Goal: Transaction & Acquisition: Obtain resource

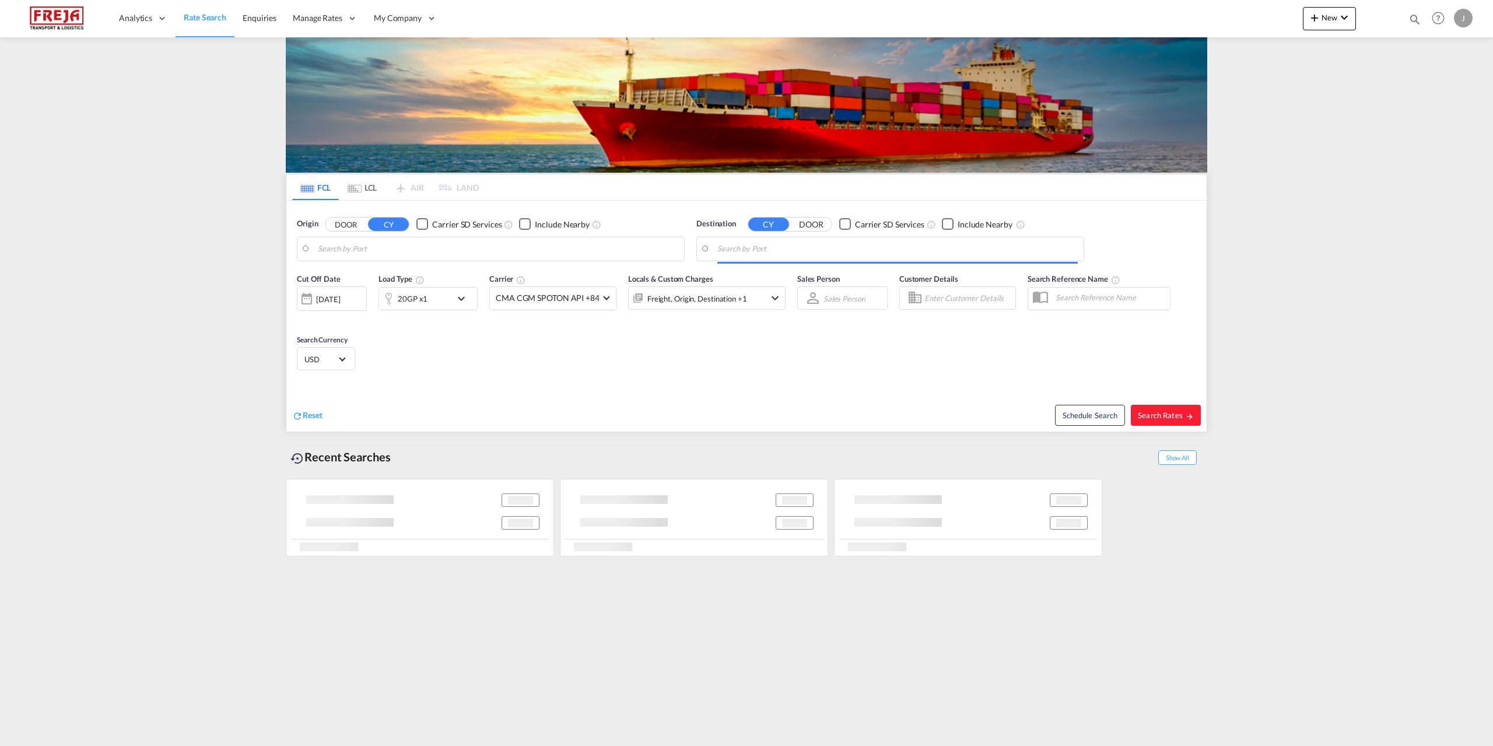
type input "[GEOGRAPHIC_DATA], PKKHI"
type input "[GEOGRAPHIC_DATA] ([GEOGRAPHIC_DATA]), [GEOGRAPHIC_DATA]"
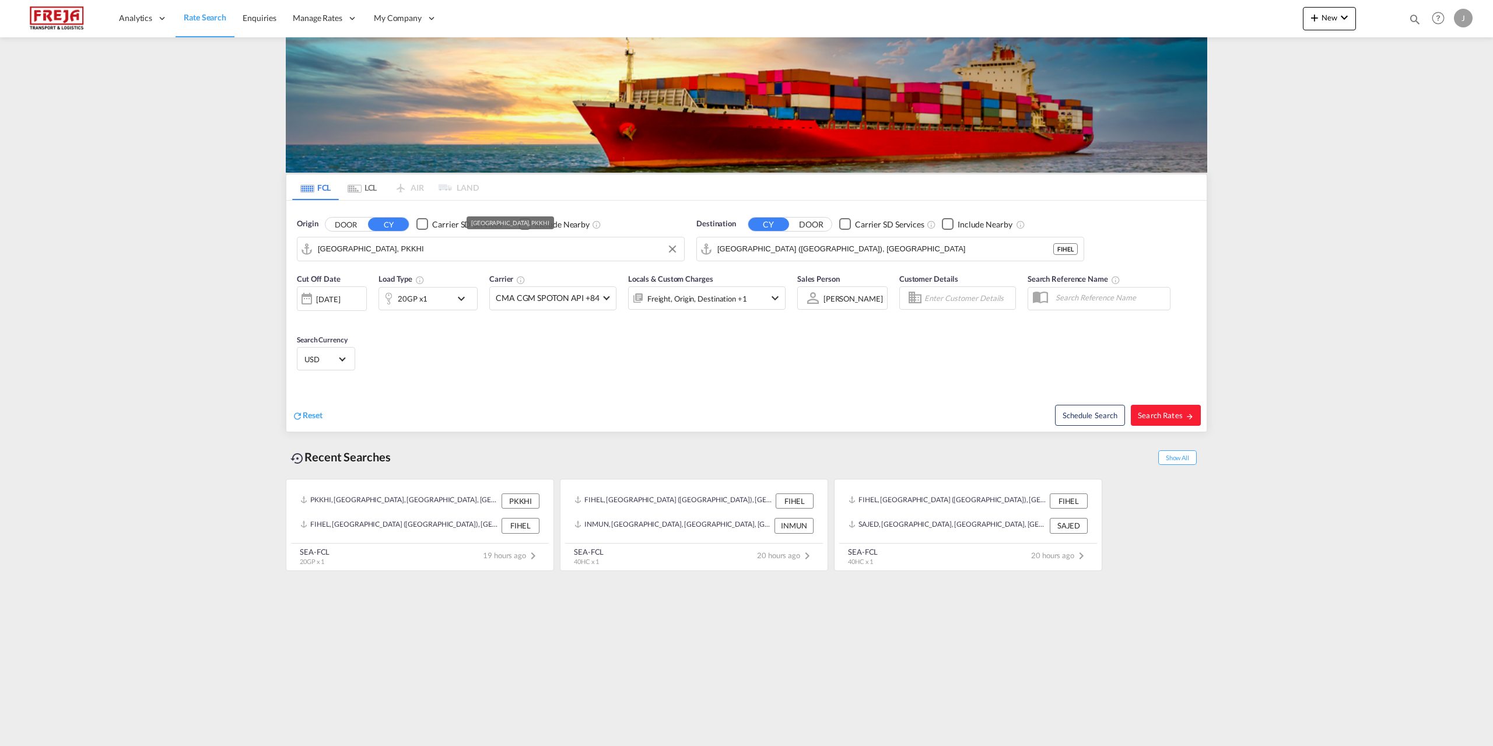
click at [412, 248] on input "[GEOGRAPHIC_DATA], PKKHI" at bounding box center [498, 248] width 360 height 17
click at [398, 284] on div "[GEOGRAPHIC_DATA] ([GEOGRAPHIC_DATA]) [GEOGRAPHIC_DATA] FIHEL" at bounding box center [408, 285] width 222 height 42
type input "[GEOGRAPHIC_DATA] ([GEOGRAPHIC_DATA]), [GEOGRAPHIC_DATA]"
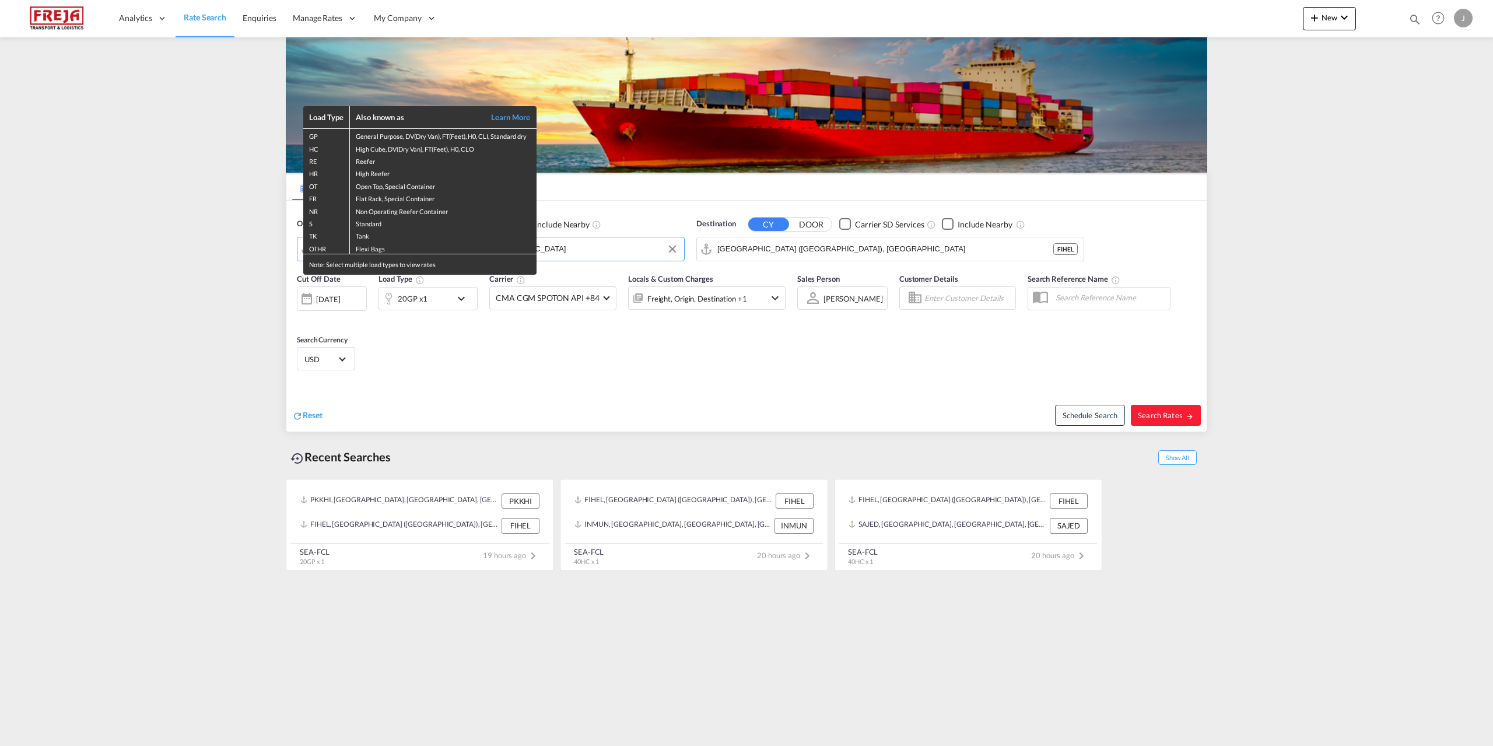
click at [751, 251] on div "Load Type Also known as Learn More GP General Purpose, DV(Dry Van), FT(Feet), H…" at bounding box center [746, 373] width 1493 height 746
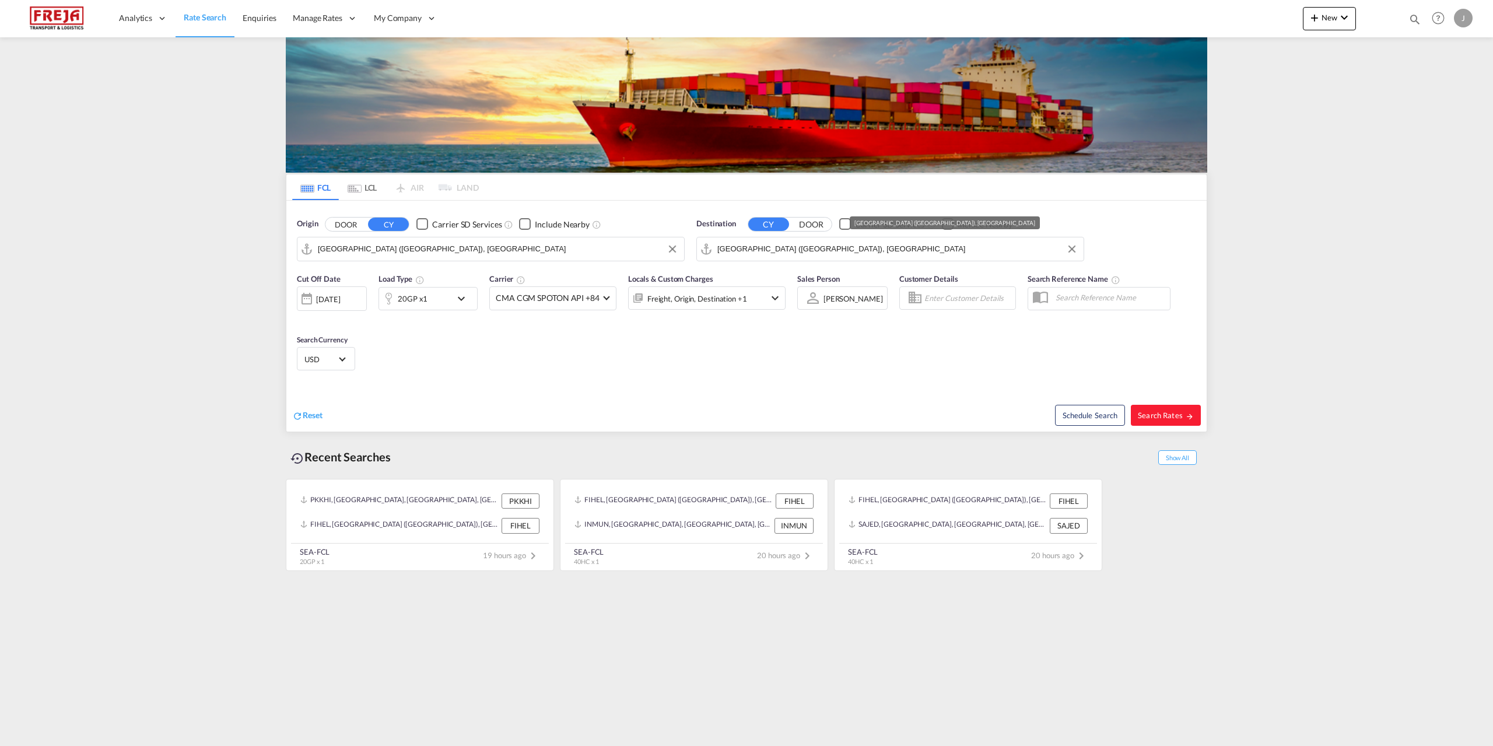
click at [751, 251] on input "[GEOGRAPHIC_DATA] ([GEOGRAPHIC_DATA]), [GEOGRAPHIC_DATA]" at bounding box center [897, 248] width 360 height 17
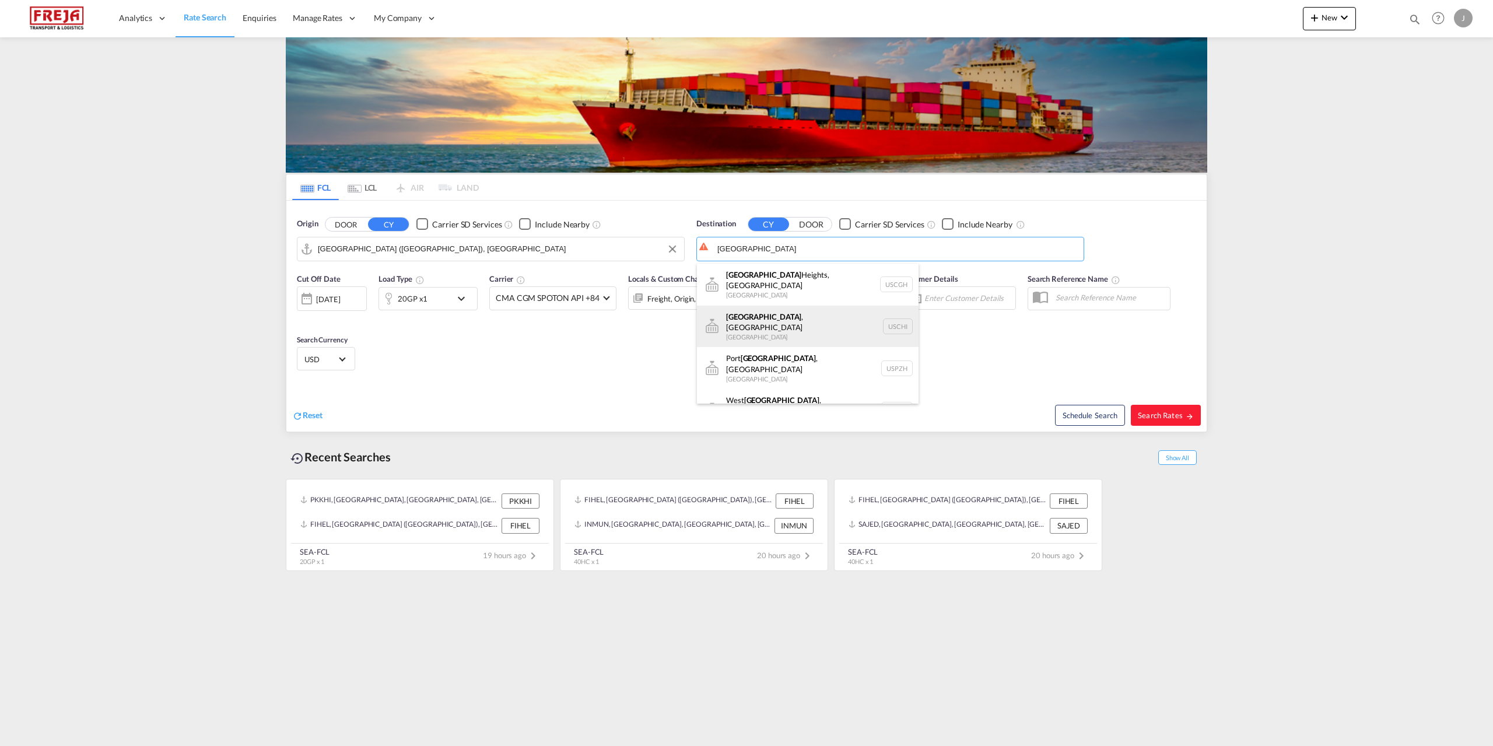
click at [794, 323] on div "[GEOGRAPHIC_DATA] , [GEOGRAPHIC_DATA] [GEOGRAPHIC_DATA] [GEOGRAPHIC_DATA]" at bounding box center [808, 327] width 222 height 42
type input "[GEOGRAPHIC_DATA], [GEOGRAPHIC_DATA], USCHI"
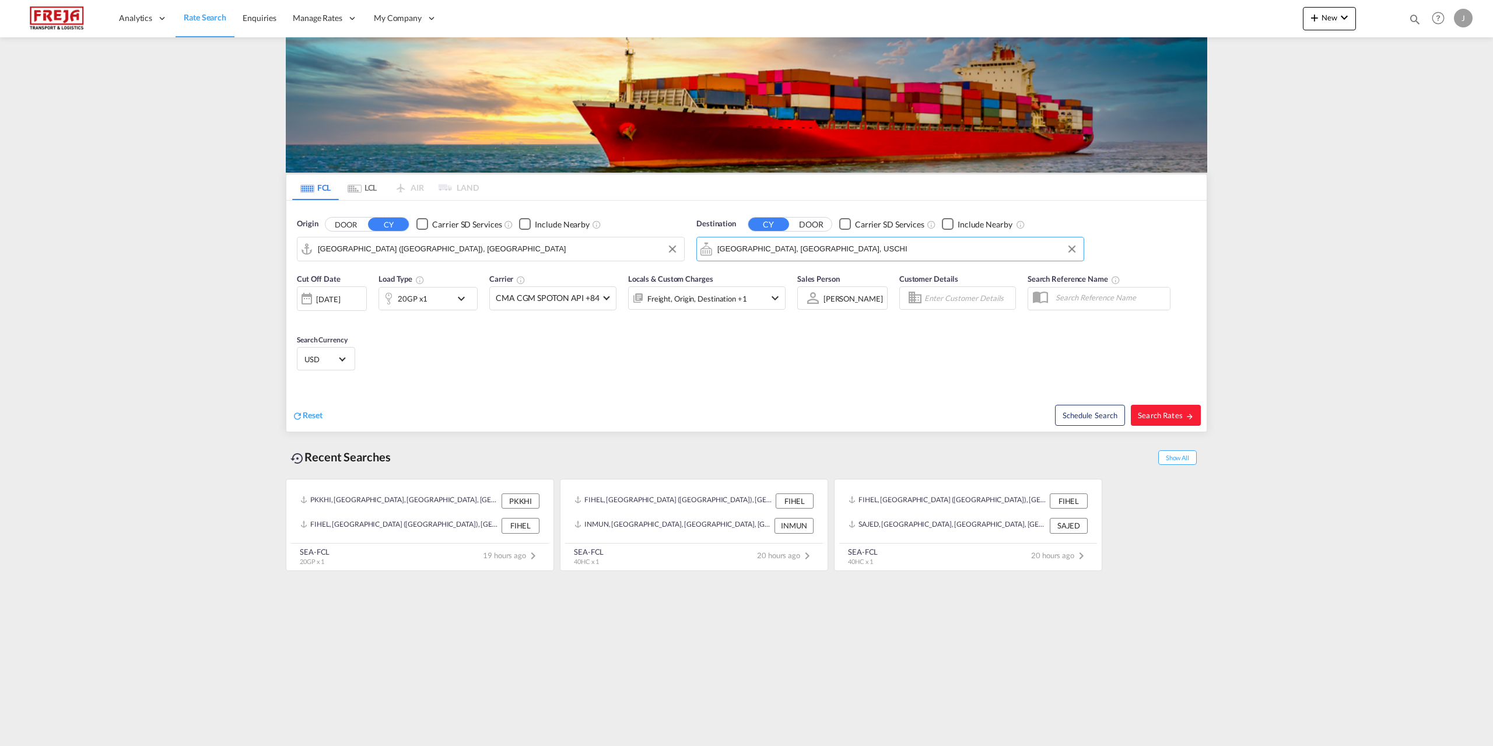
click at [437, 293] on div "20GP x1" at bounding box center [415, 298] width 72 height 23
click at [346, 355] on span "20GP" at bounding box center [332, 350] width 34 height 12
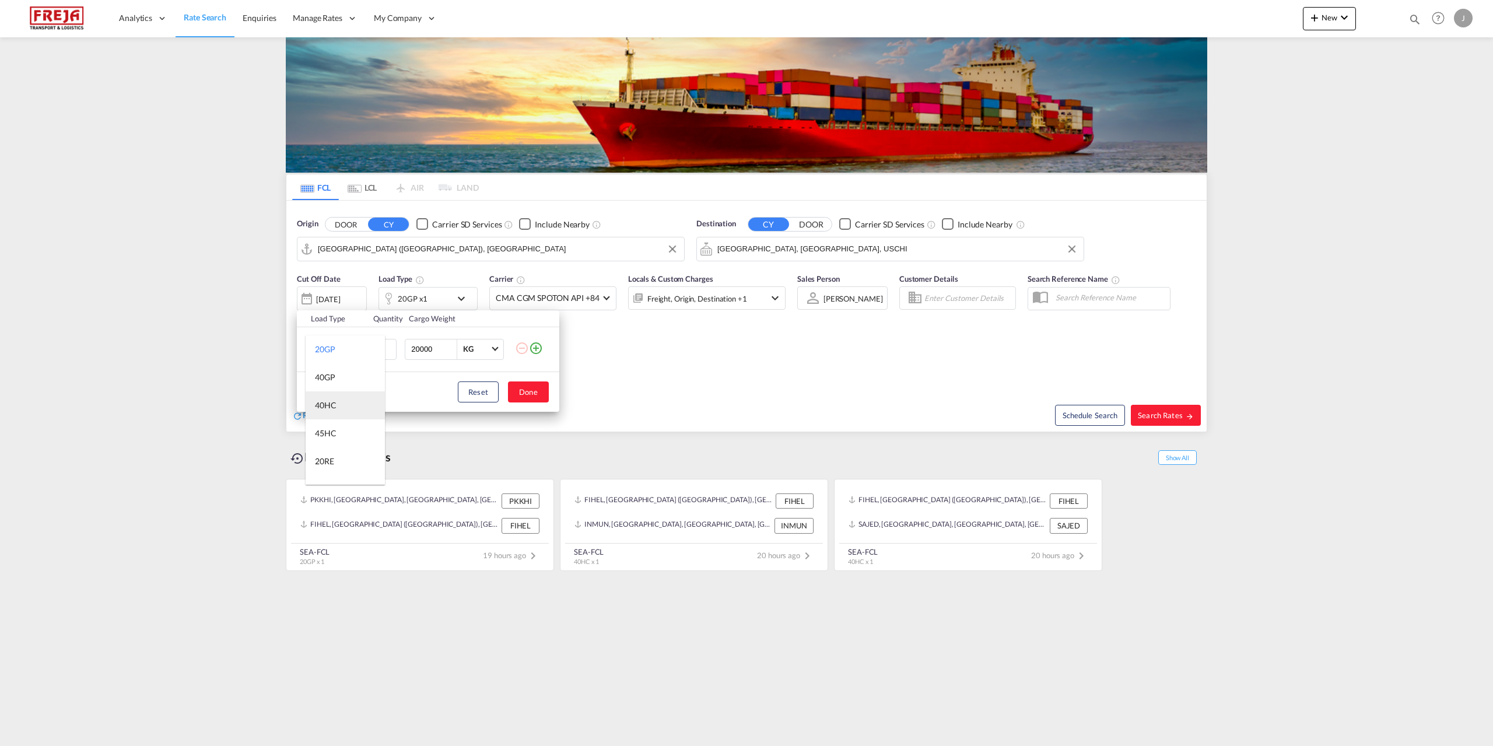
click at [332, 405] on div "40HC" at bounding box center [326, 406] width 22 height 12
click at [537, 392] on button "Done" at bounding box center [528, 391] width 41 height 21
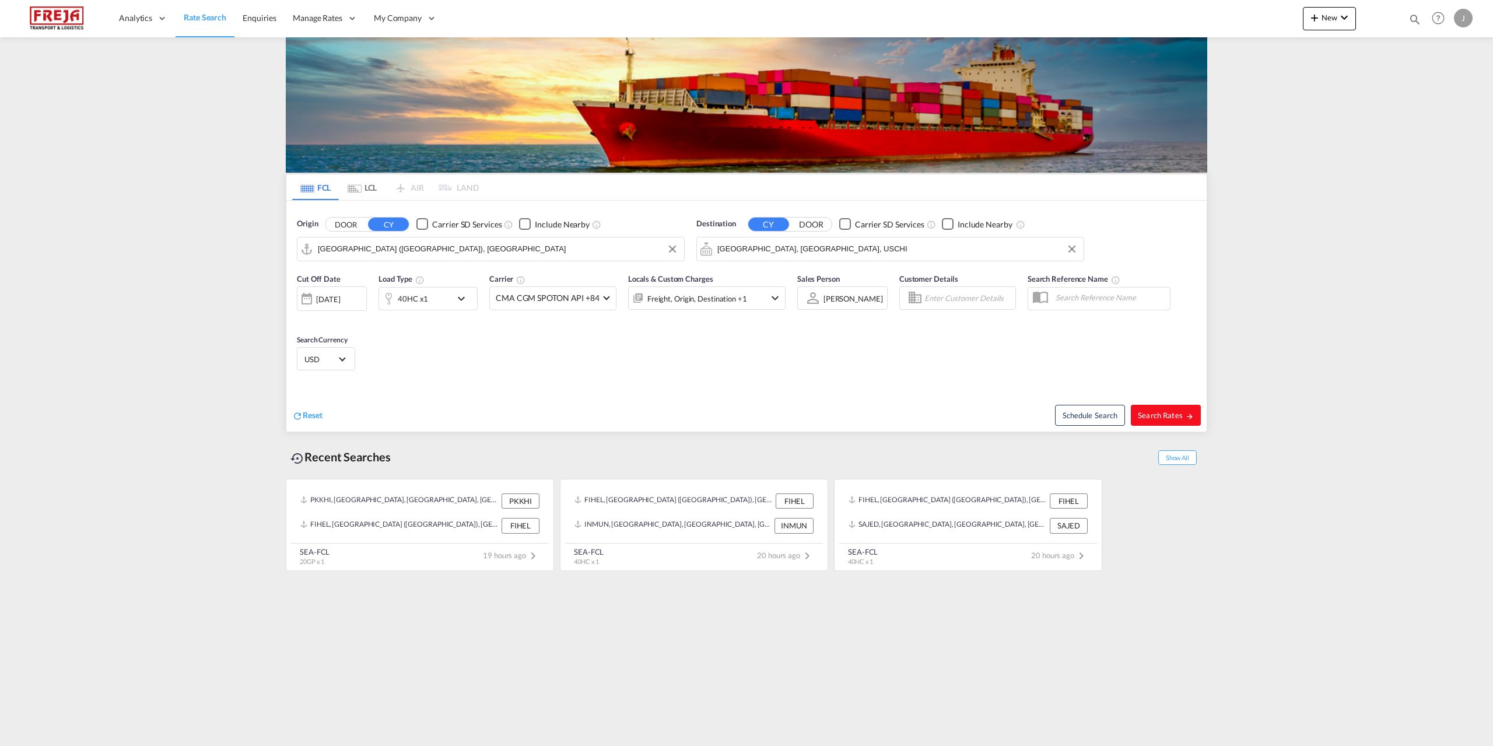
click at [1186, 421] on button "Search Rates" at bounding box center [1166, 415] width 70 height 21
type input "FIHEL to USCHI / [DATE]"
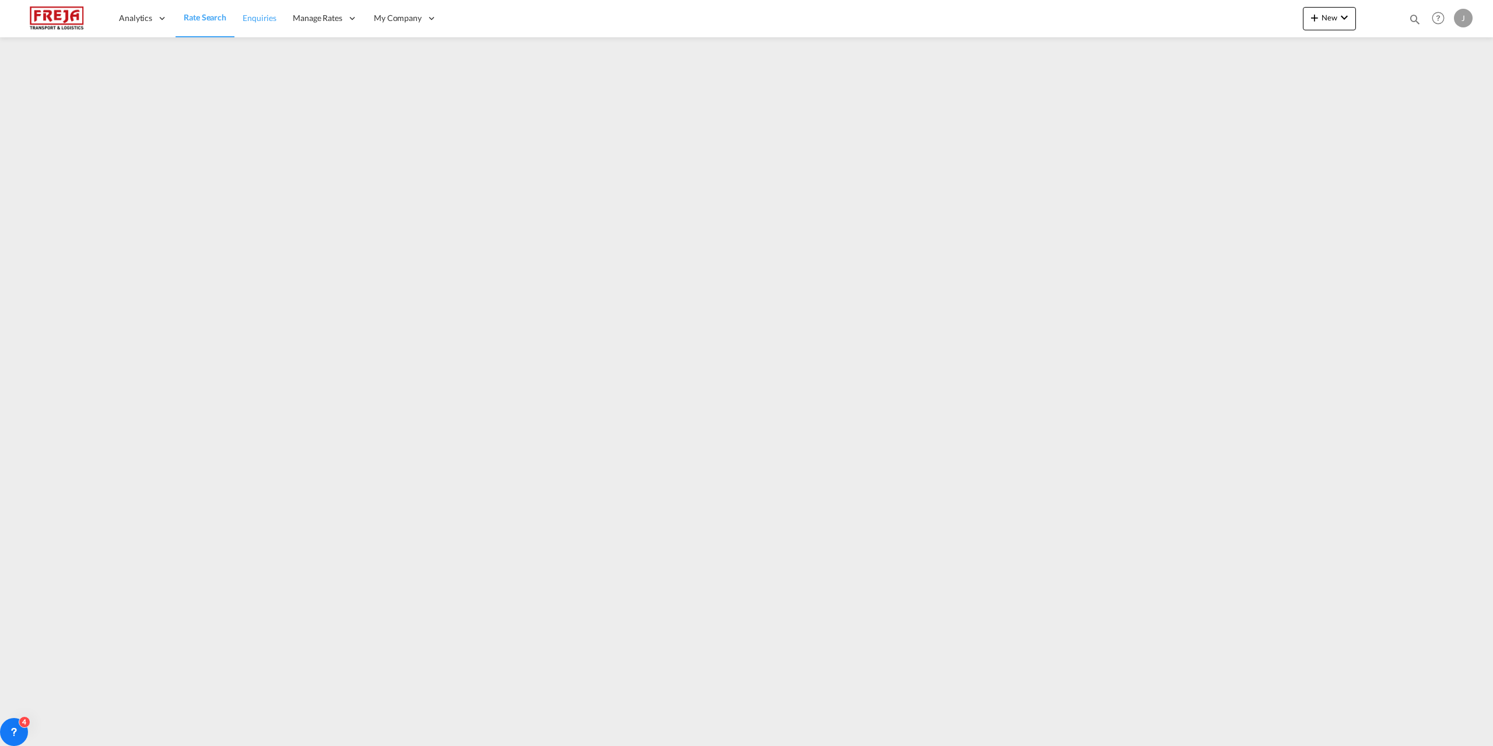
click at [251, 9] on link "Enquiries" at bounding box center [259, 18] width 50 height 38
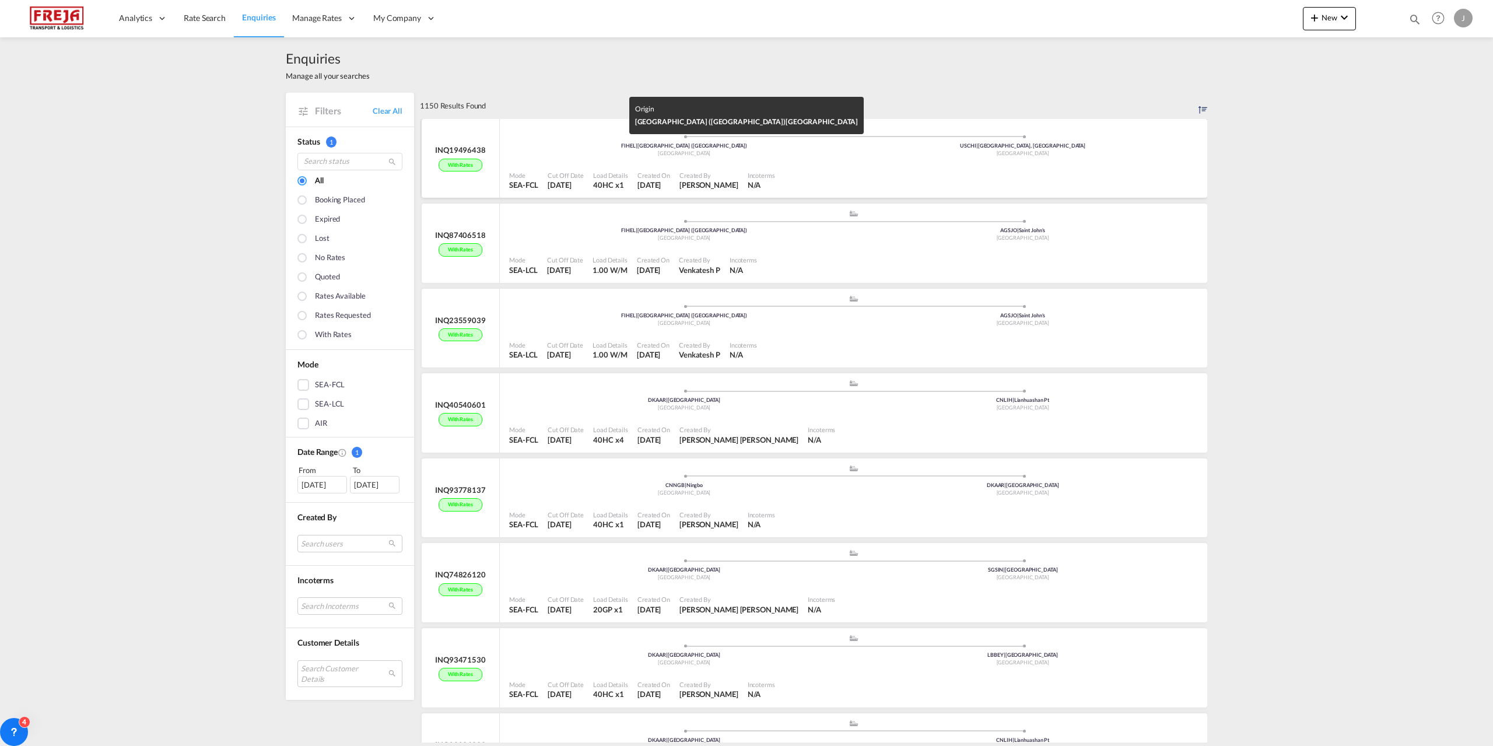
click at [570, 153] on div "[GEOGRAPHIC_DATA]" at bounding box center [684, 154] width 339 height 8
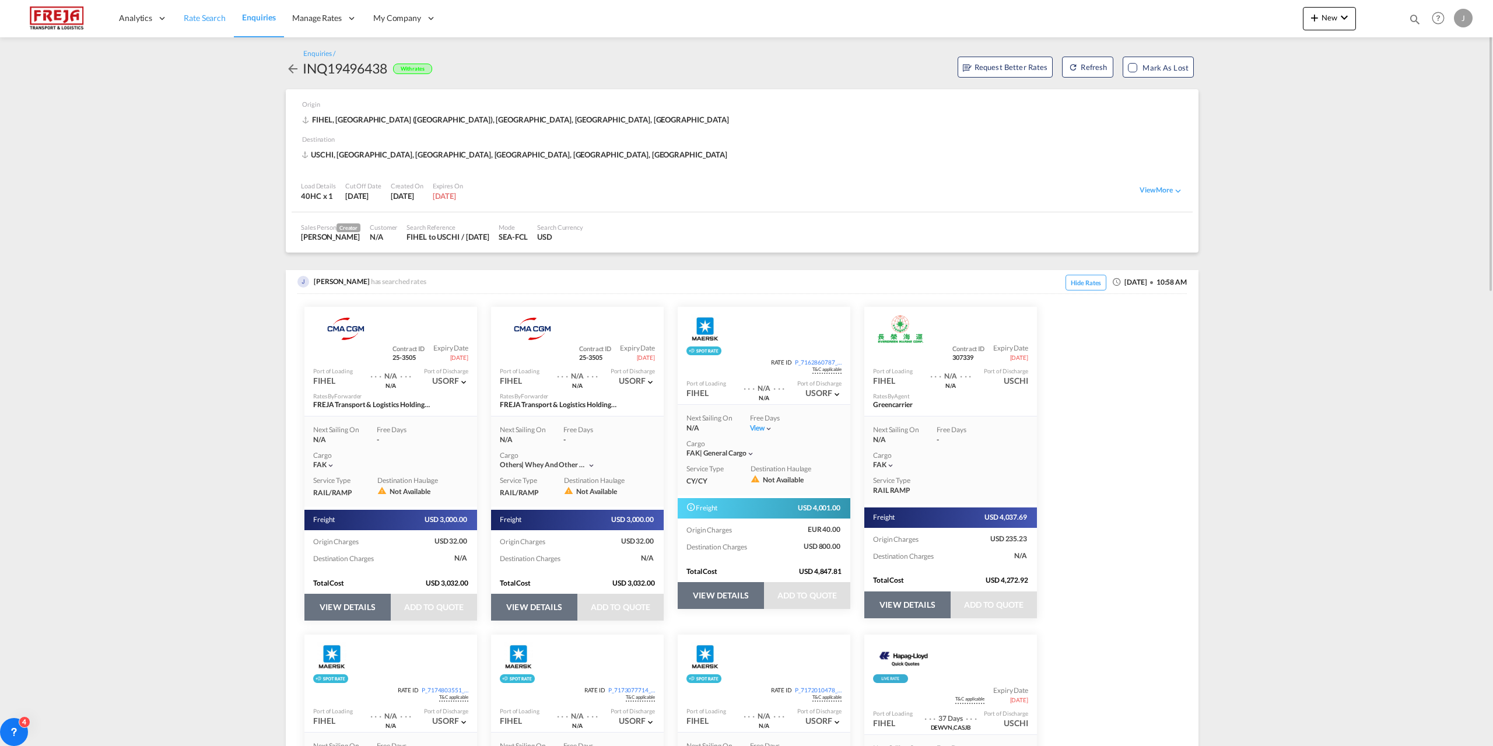
click at [201, 23] on span "Rate Search" at bounding box center [205, 18] width 42 height 12
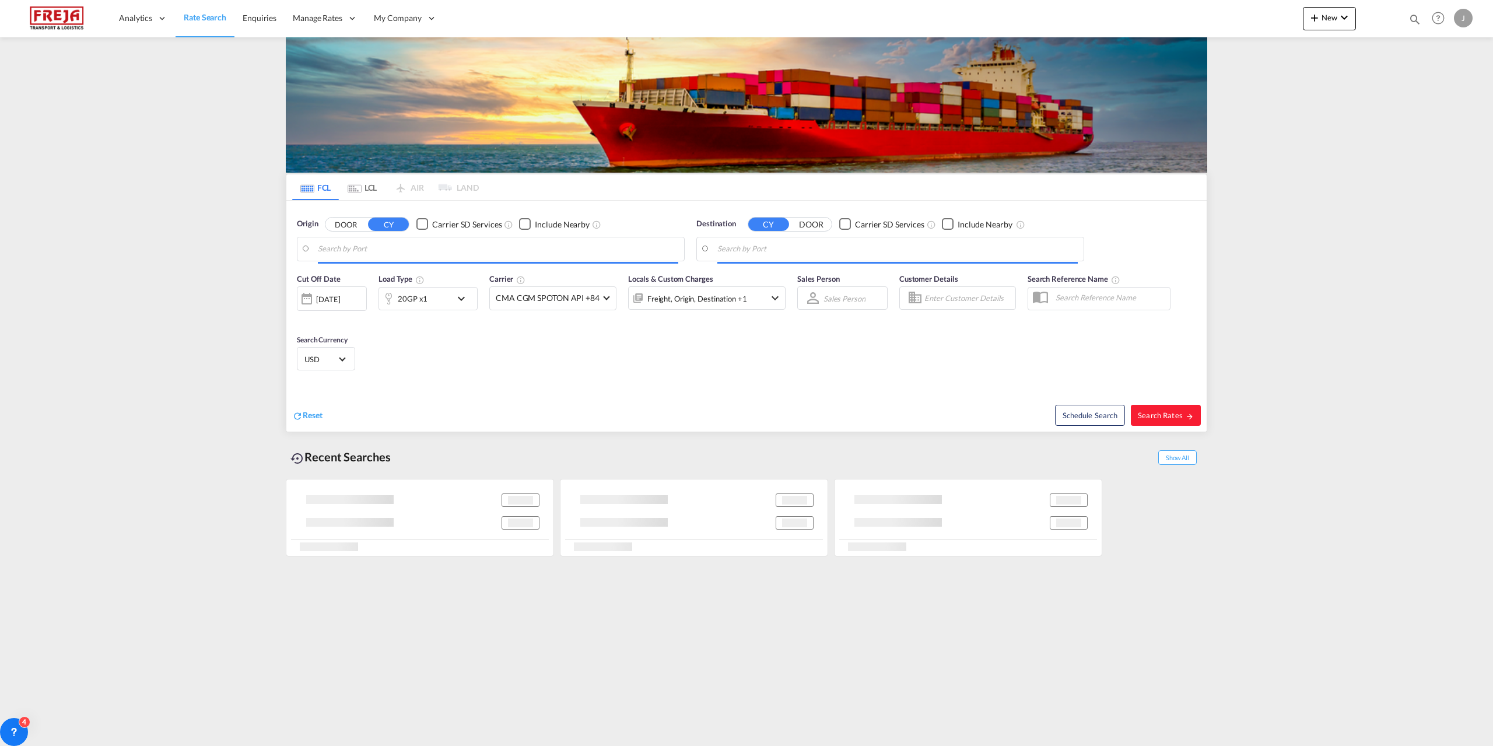
type input "[GEOGRAPHIC_DATA] ([GEOGRAPHIC_DATA]), [GEOGRAPHIC_DATA]"
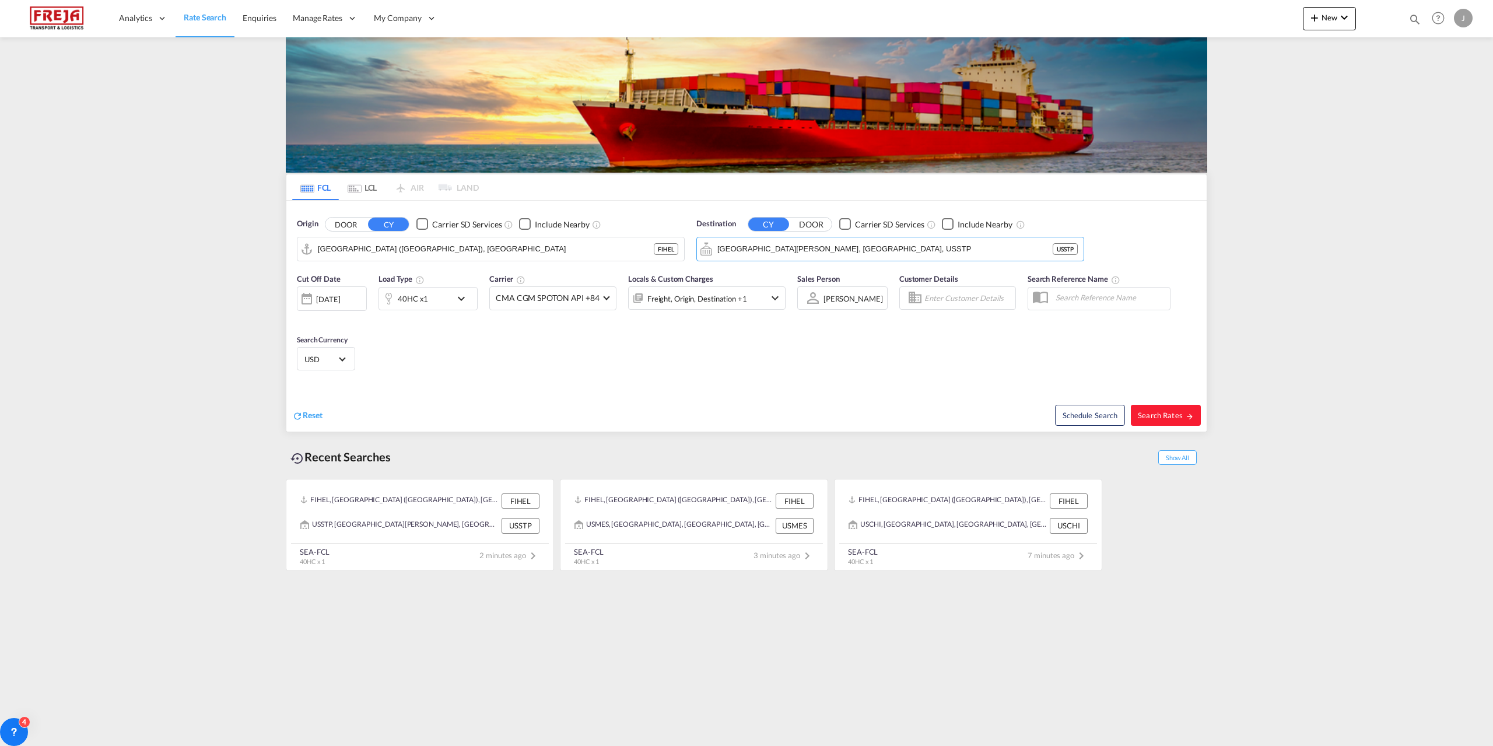
type input "m"
click at [762, 279] on div "Minneapoli s, [GEOGRAPHIC_DATA] [GEOGRAPHIC_DATA] USMES" at bounding box center [808, 281] width 222 height 35
type input "[GEOGRAPHIC_DATA], [GEOGRAPHIC_DATA], [GEOGRAPHIC_DATA]"
click at [1158, 407] on button "Search Rates" at bounding box center [1166, 415] width 70 height 21
type input "FIHEL to USMES / [DATE]"
